Goal: Task Accomplishment & Management: Use online tool/utility

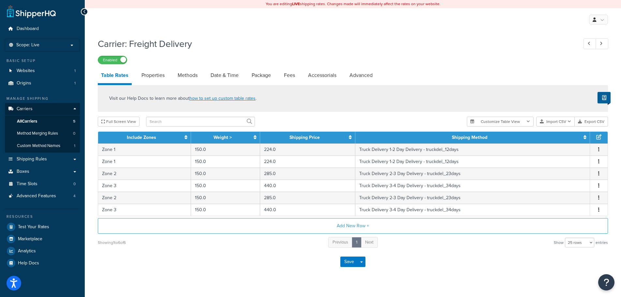
select select "25"
click at [39, 227] on span "Test Your Rates" at bounding box center [33, 227] width 31 height 6
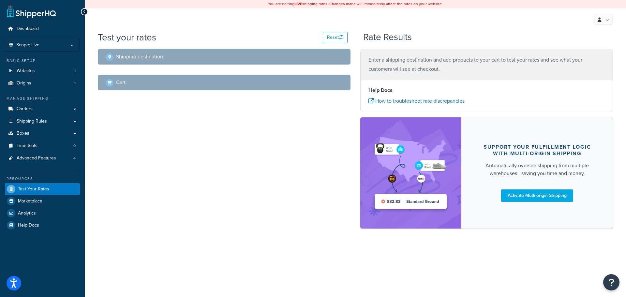
click at [164, 57] on div "Shipping destination :" at bounding box center [227, 56] width 242 height 9
click at [46, 14] on link at bounding box center [31, 11] width 49 height 13
click at [22, 69] on span "Websites" at bounding box center [26, 71] width 18 height 6
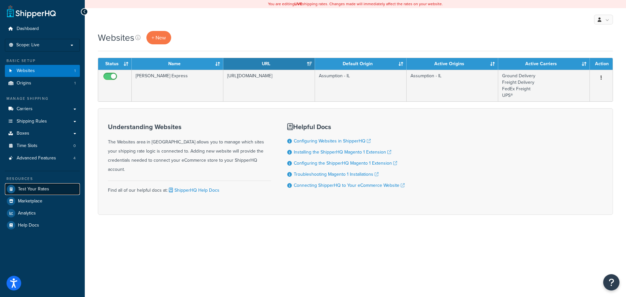
click at [39, 187] on span "Test Your Rates" at bounding box center [33, 190] width 31 height 6
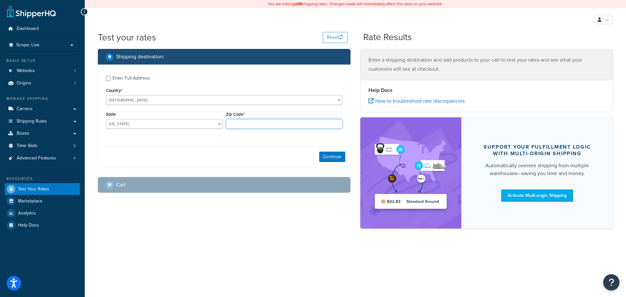
click at [272, 124] on input "Zip Code*" at bounding box center [284, 124] width 117 height 10
type input "71846"
click at [168, 124] on select "[US_STATE] [US_STATE] [US_STATE] [US_STATE] [US_STATE] Armed Forces Americas Ar…" at bounding box center [164, 124] width 117 height 10
select select "AR"
click at [106, 119] on select "[US_STATE] [US_STATE] [US_STATE] [US_STATE] [US_STATE] Armed Forces Americas Ar…" at bounding box center [164, 124] width 117 height 10
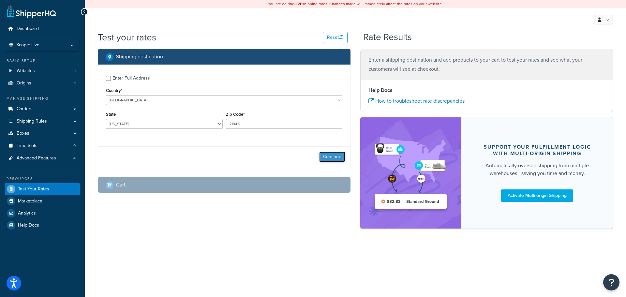
click at [340, 155] on button "Continue" at bounding box center [332, 157] width 26 height 10
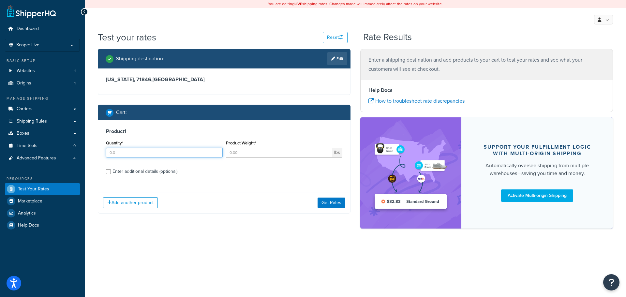
click at [153, 155] on input "Quantity*" at bounding box center [164, 153] width 117 height 10
type input "1"
type input "161"
click at [331, 199] on button "Get Rates" at bounding box center [332, 203] width 28 height 10
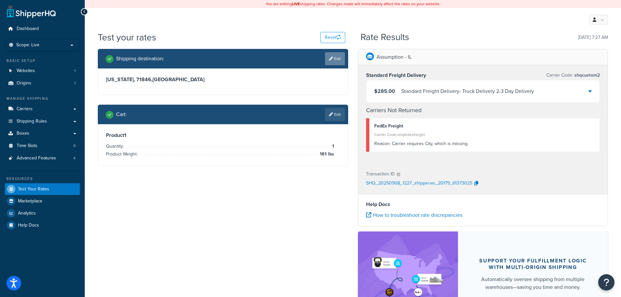
click at [336, 57] on link "Edit" at bounding box center [335, 58] width 20 height 13
select select "AR"
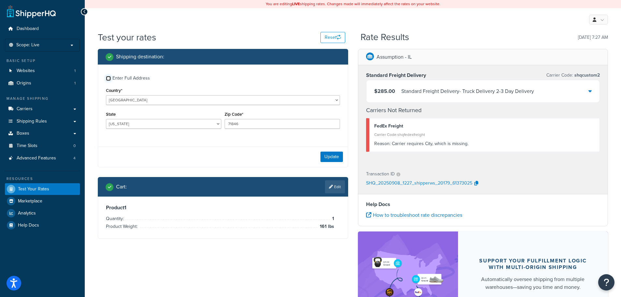
click at [109, 77] on input "Enter Full Address" at bounding box center [108, 78] width 5 height 5
checkbox input "true"
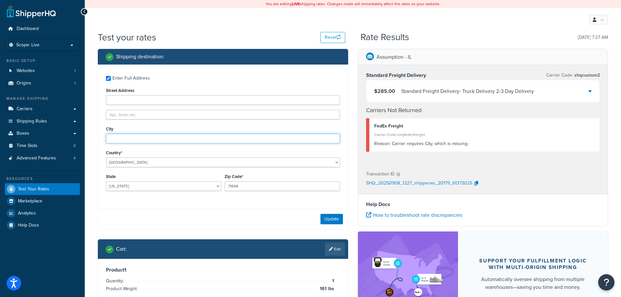
click at [124, 141] on input "City" at bounding box center [223, 139] width 234 height 10
type input "[GEOGRAPHIC_DATA]"
click at [331, 219] on button "Update" at bounding box center [332, 219] width 23 height 10
